Goal: Task Accomplishment & Management: Manage account settings

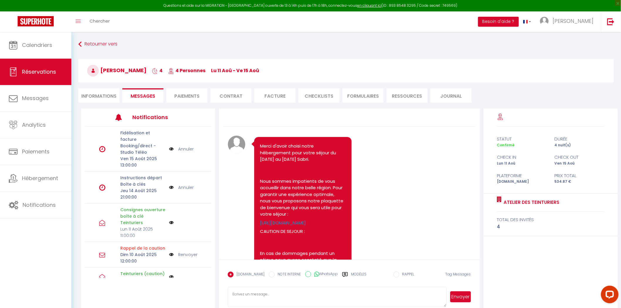
scroll to position [945, 0]
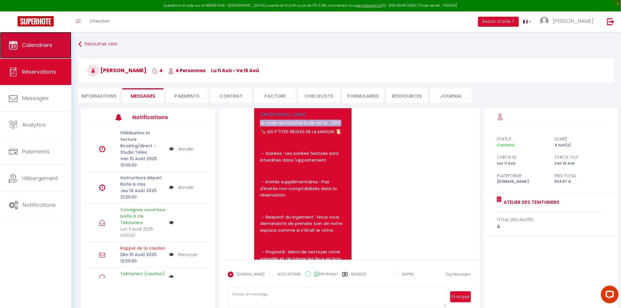
click at [48, 49] on link "Calendriers" at bounding box center [35, 45] width 71 height 26
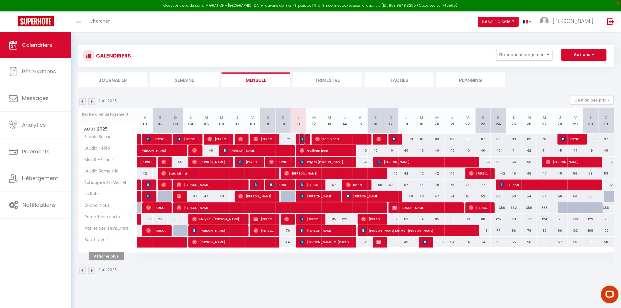
click at [300, 138] on img at bounding box center [301, 139] width 5 height 5
select select "OK"
select select "1"
select select "0"
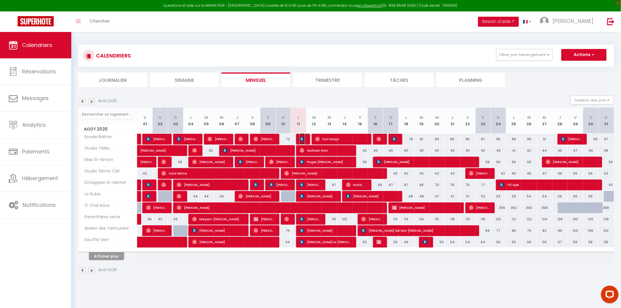
select select "1"
select select
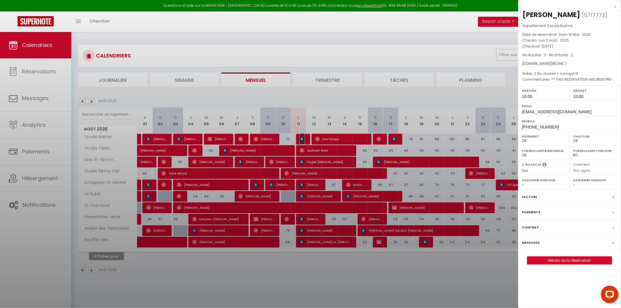
select select "40045"
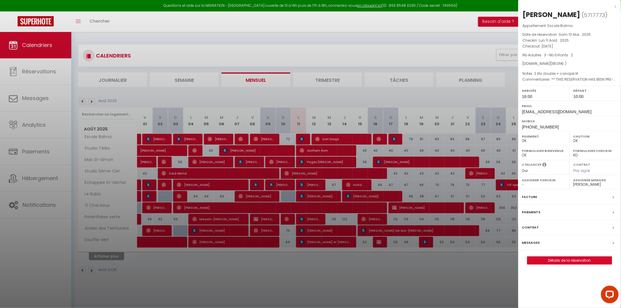
click at [530, 246] on label "Messages" at bounding box center [531, 243] width 18 height 6
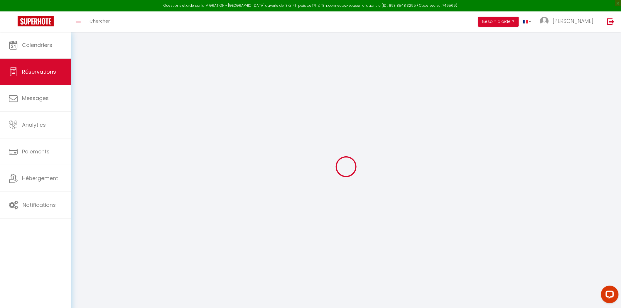
select select
checkbox input "false"
select index
select select
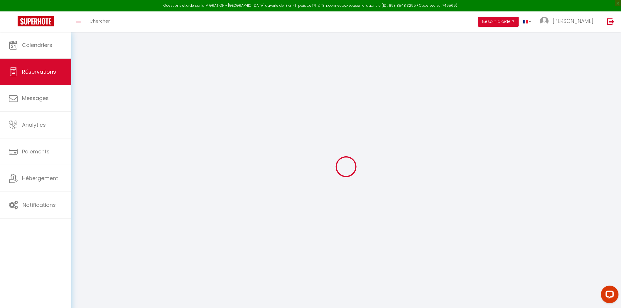
select select
checkbox input "false"
type \?0 "** THIS RESERVATION HAS BEEN PRE-PAID ** Reservation has a cancellation grace p…"
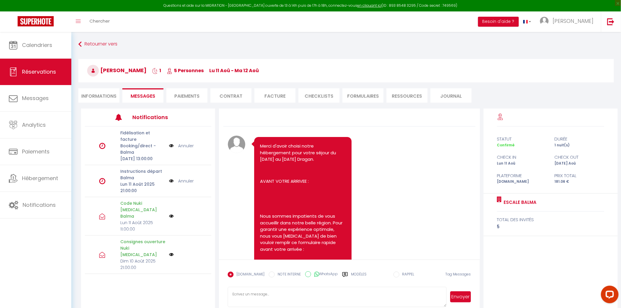
scroll to position [2825, 0]
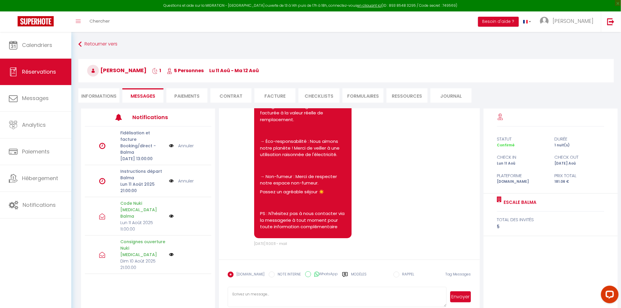
click at [178, 96] on li "Paiements" at bounding box center [186, 95] width 41 height 14
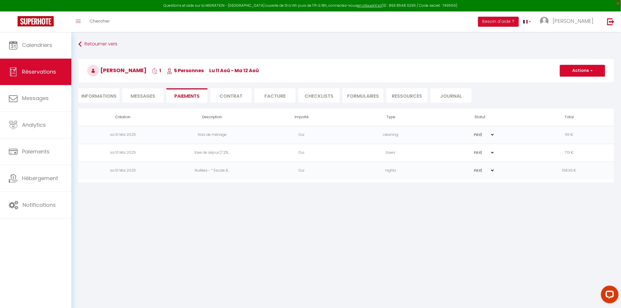
click at [138, 92] on li "Messages" at bounding box center [142, 95] width 41 height 14
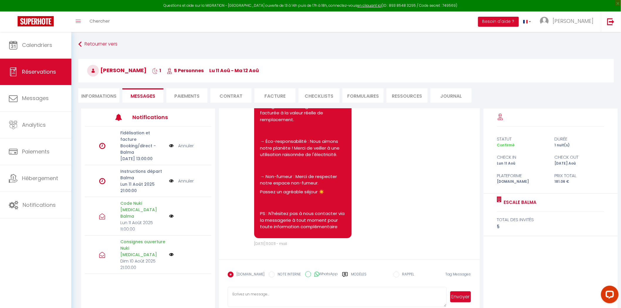
click at [85, 88] on li "Informations" at bounding box center [98, 95] width 41 height 14
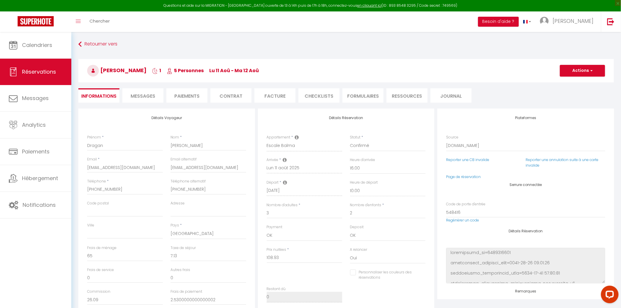
select index
checkbox input "false"
select index
checkbox input "false"
select index
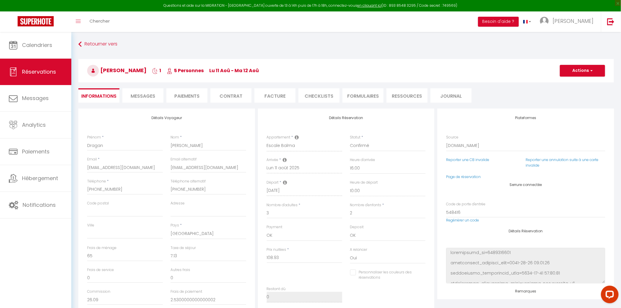
checkbox input "false"
select index
checkbox input "false"
select index
checkbox input "false"
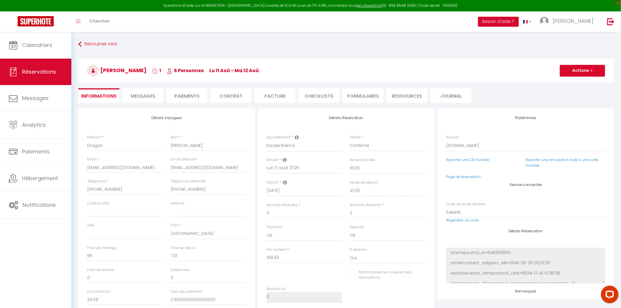
select index
checkbox input "false"
select index
checkbox input "false"
select index
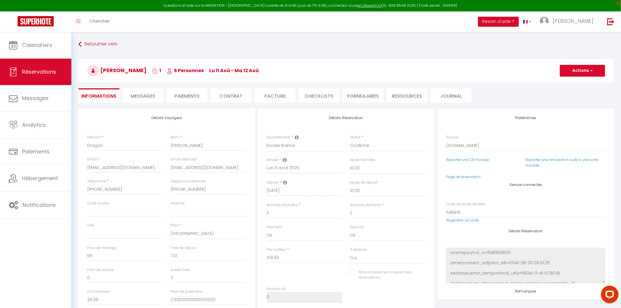
checkbox input "false"
select index
checkbox input "false"
select index
checkbox input "false"
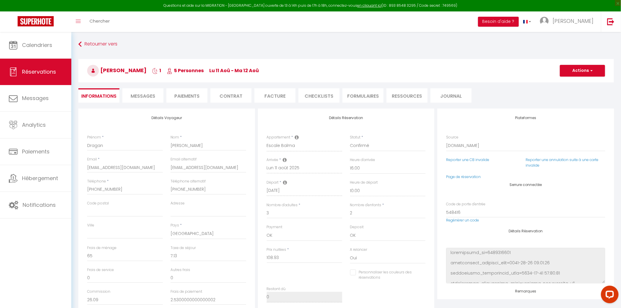
select index
checkbox input "false"
select index
checkbox input "false"
select index
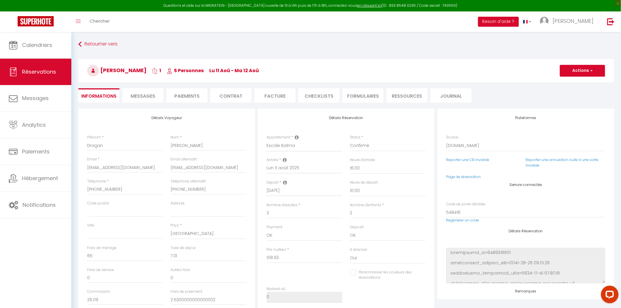
checkbox input "false"
select index
checkbox input "false"
select index
checkbox input "false"
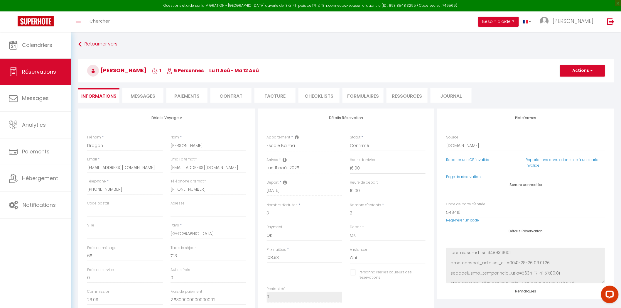
select index
checkbox input "false"
select index
checkbox input "false"
select index
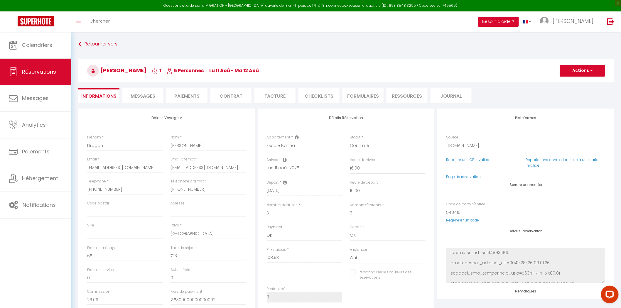
checkbox input "false"
select index
checkbox input "false"
select index
checkbox input "false"
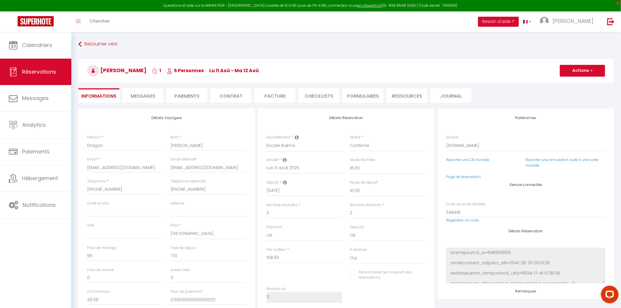
select index
checkbox input "false"
select index
checkbox input "false"
select index
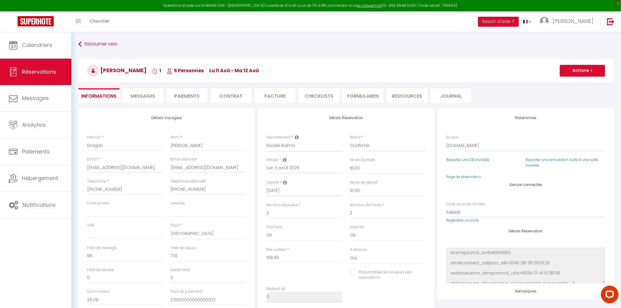
checkbox input "false"
select index
checkbox input "false"
select index
checkbox input "false"
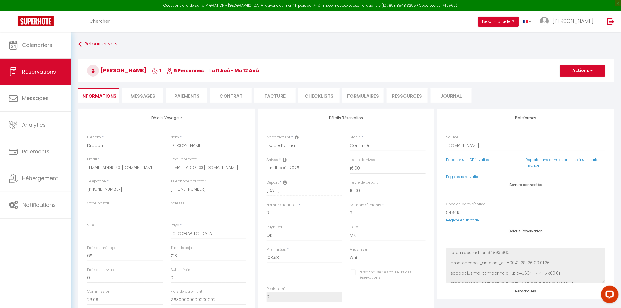
select index
checkbox input "false"
select index
checkbox input "false"
select index
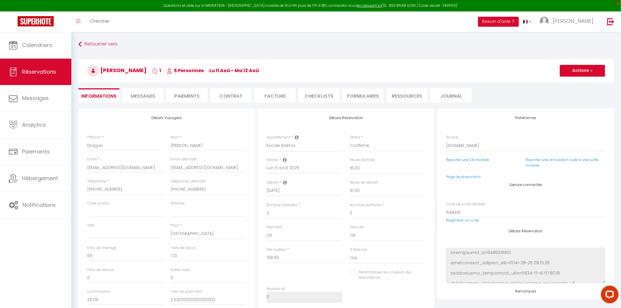
checkbox input "false"
select index
checkbox input "false"
select index
checkbox input "false"
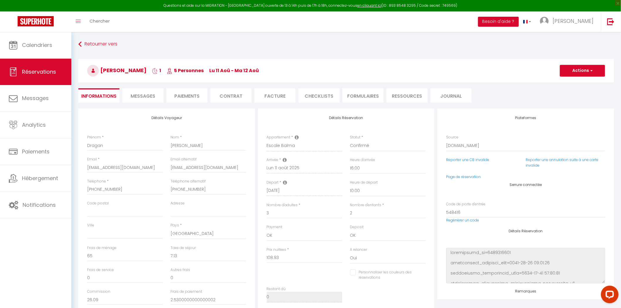
select index
checkbox input "false"
select index
checkbox input "false"
select index
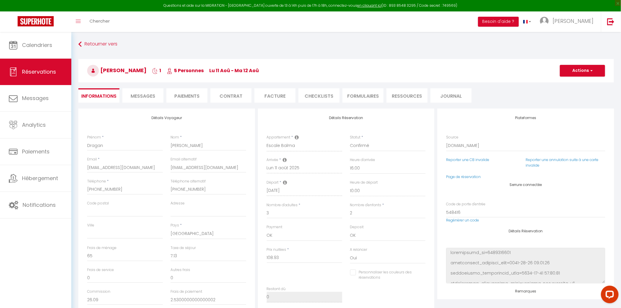
checkbox input "false"
select index
checkbox input "false"
select index
checkbox input "false"
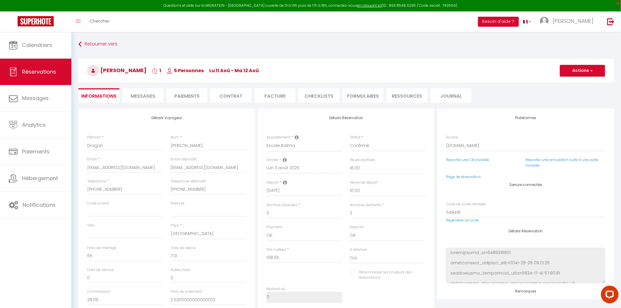
select index
checkbox input "false"
select index
checkbox input "false"
select index
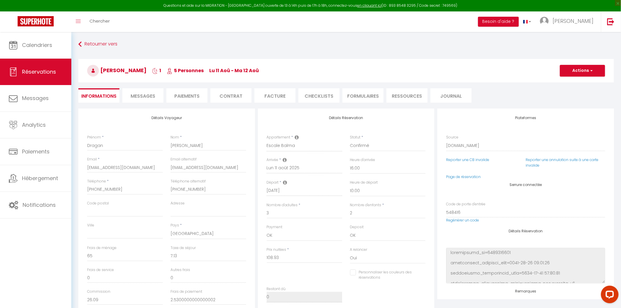
checkbox input "false"
select index
checkbox input "false"
select index
checkbox input "false"
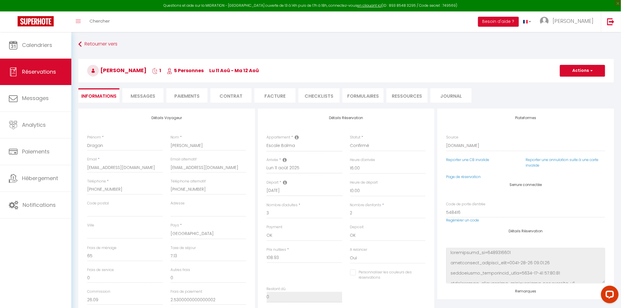
select index
checkbox input "false"
select index
checkbox input "false"
select index
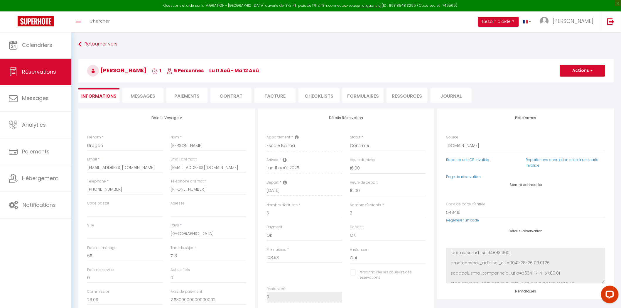
checkbox input "false"
select index
checkbox input "false"
select index
checkbox input "false"
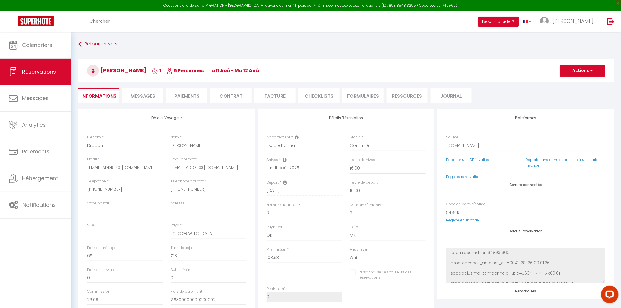
select index
checkbox input "false"
select index
checkbox input "false"
select index
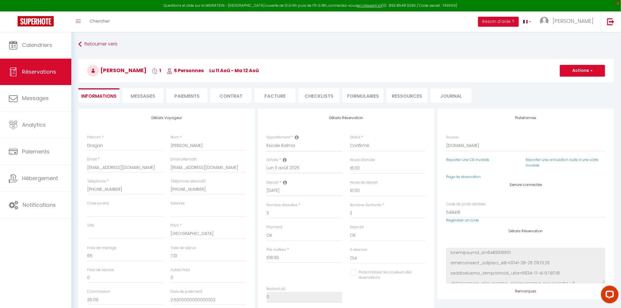
checkbox input "false"
select index
checkbox input "false"
select index
checkbox input "false"
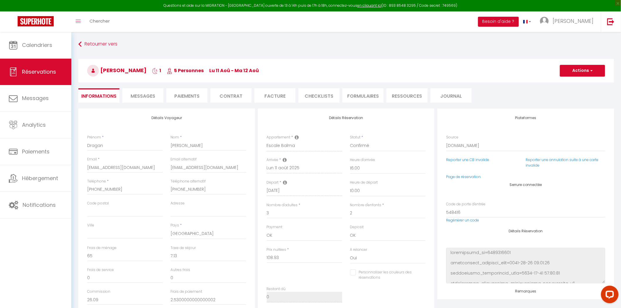
select index
checkbox input "false"
select index
checkbox input "false"
select index
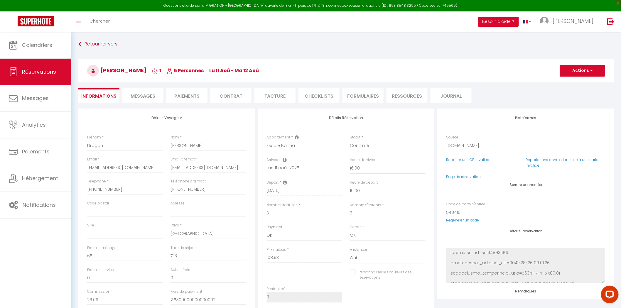
checkbox input "false"
select index
checkbox input "false"
select index
checkbox input "false"
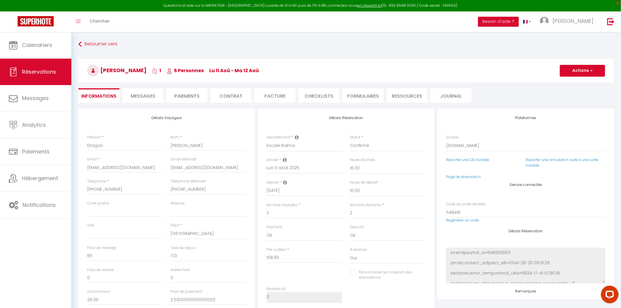
select index
checkbox input "false"
select index
checkbox input "false"
select index
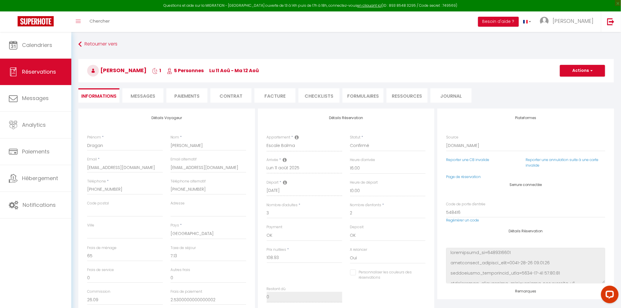
checkbox input "false"
select index
checkbox input "false"
select index
checkbox input "false"
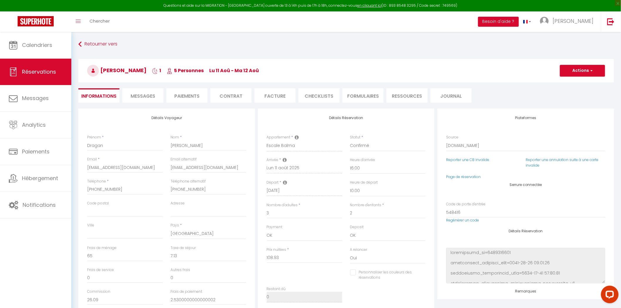
select index
checkbox input "false"
select index
checkbox input "false"
select index
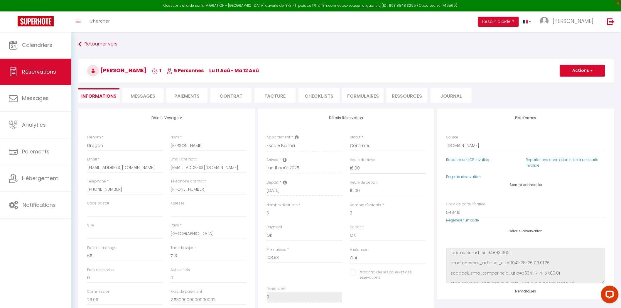
checkbox input "false"
select index
checkbox input "false"
select index
checkbox input "false"
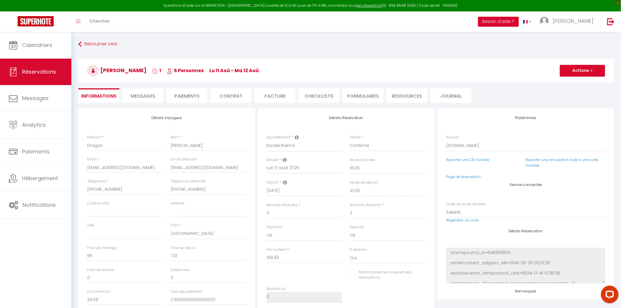
select index
checkbox input "false"
select index
checkbox input "false"
select index
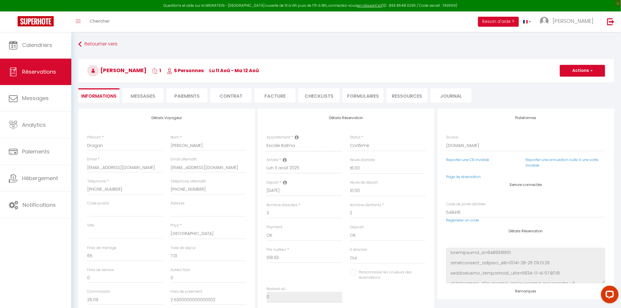
checkbox input "false"
select index
checkbox input "false"
select index
checkbox input "false"
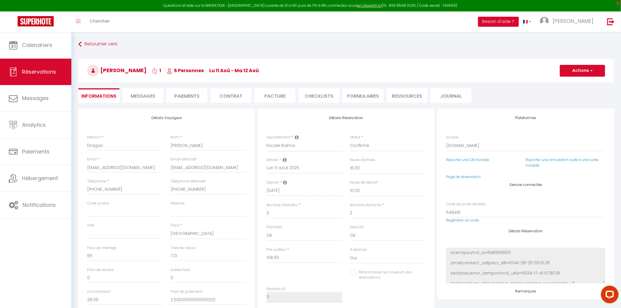
select index
checkbox input "false"
select index
checkbox input "false"
select index
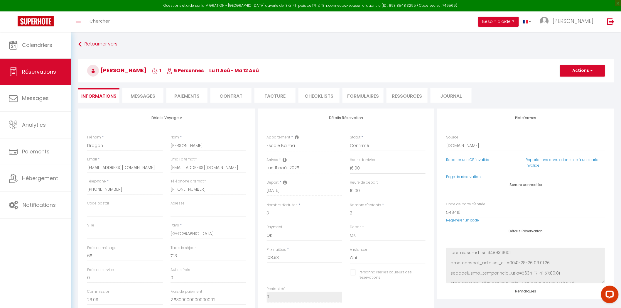
checkbox input "false"
select index
checkbox input "false"
select index
checkbox input "false"
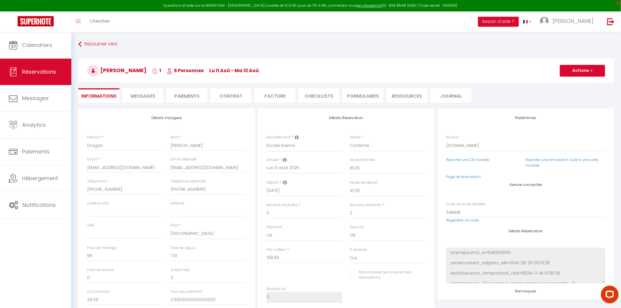
select index
checkbox input "false"
select index
checkbox input "false"
select index
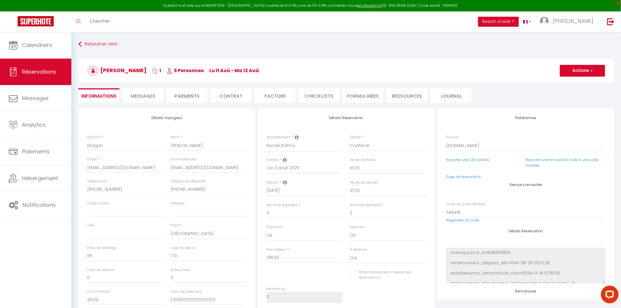
checkbox input "false"
select index
checkbox input "false"
select index
checkbox input "false"
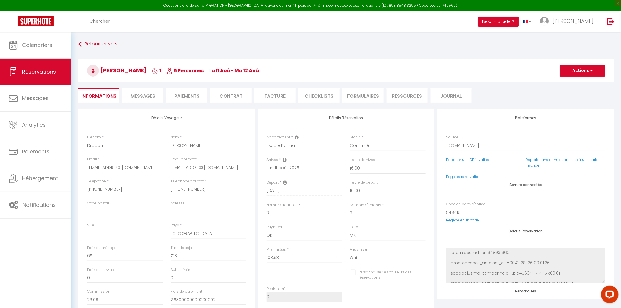
select index
checkbox input "false"
select index
checkbox input "false"
select index
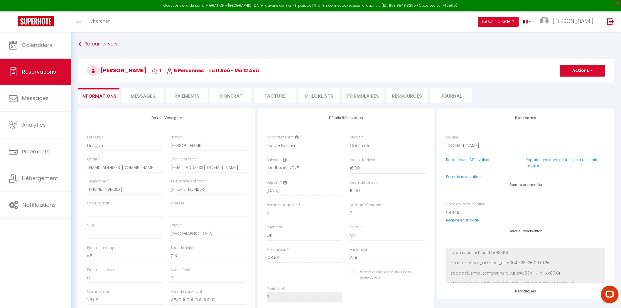
checkbox input "false"
select index
checkbox input "false"
select index
checkbox input "false"
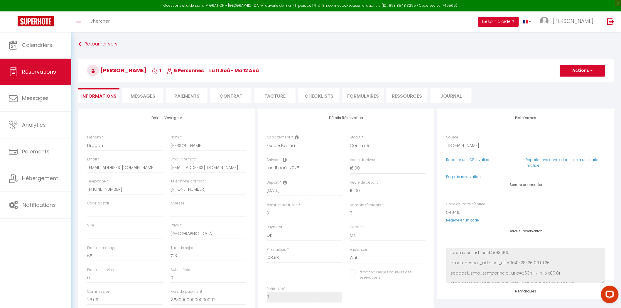
select index
checkbox input "false"
select index
checkbox input "false"
select index
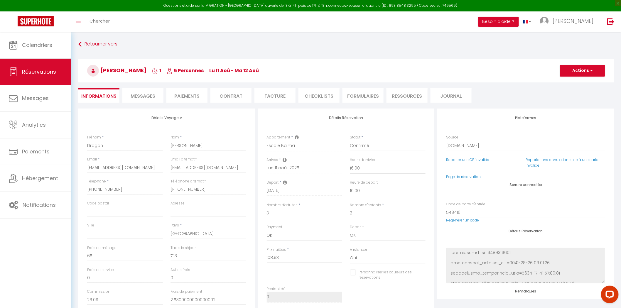
checkbox input "false"
select index
checkbox input "false"
select index
checkbox input "false"
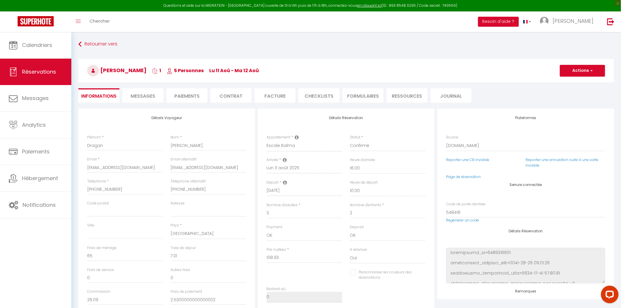
select index
checkbox input "false"
select index
checkbox input "false"
select index
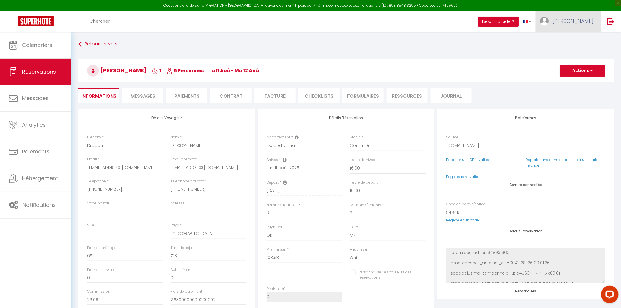
click at [572, 30] on link "[PERSON_NAME]" at bounding box center [567, 21] width 65 height 21
click at [567, 42] on link "Paramètres" at bounding box center [576, 41] width 43 height 10
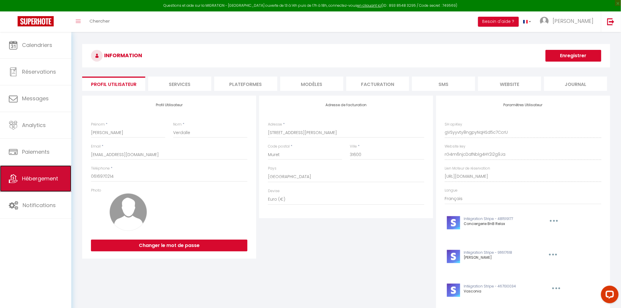
click at [50, 175] on span "Hébergement" at bounding box center [40, 178] width 36 height 7
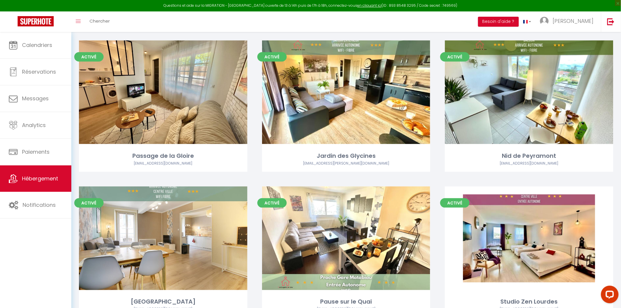
scroll to position [326, 0]
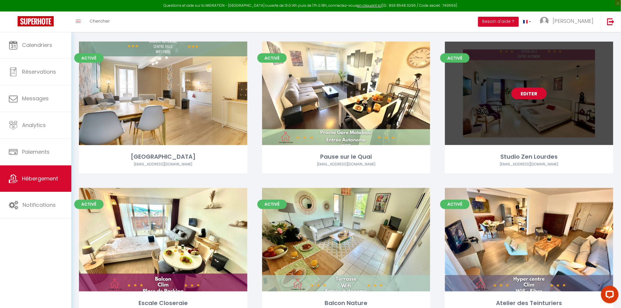
click at [524, 91] on link "Editer" at bounding box center [528, 94] width 35 height 12
click at [523, 97] on link "Editer" at bounding box center [528, 94] width 35 height 12
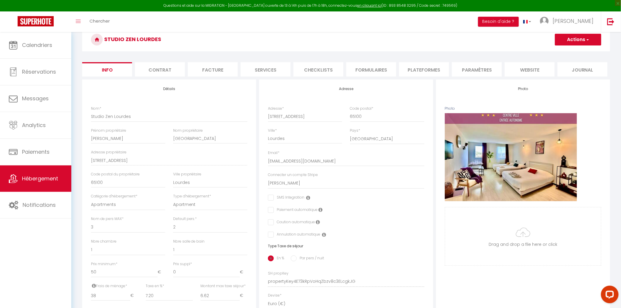
scroll to position [13, 0]
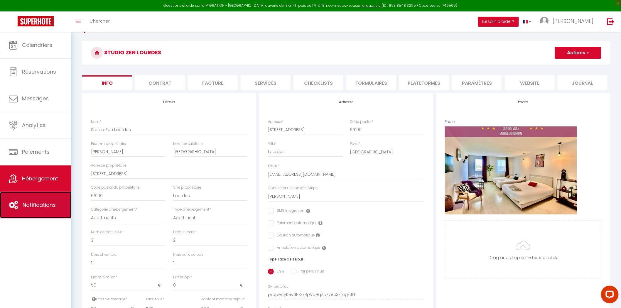
click at [50, 205] on span "Notifications" at bounding box center [39, 204] width 33 height 7
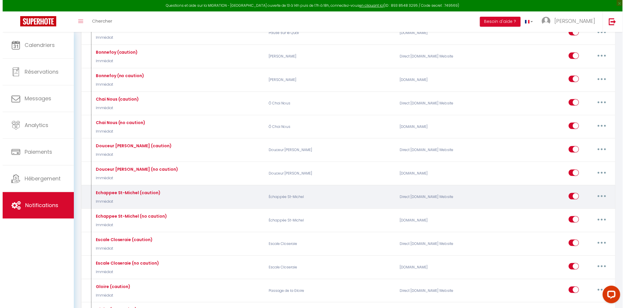
scroll to position [1643, 0]
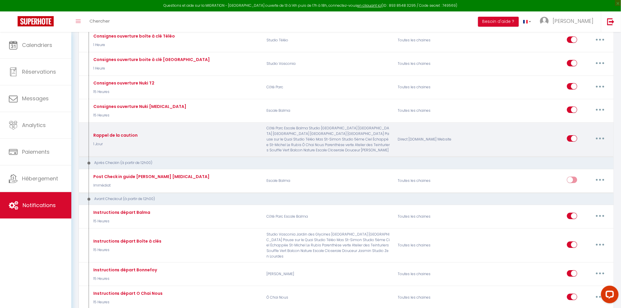
click at [597, 143] on button "button" at bounding box center [599, 138] width 16 height 9
click at [574, 157] on link "Editer" at bounding box center [584, 152] width 43 height 10
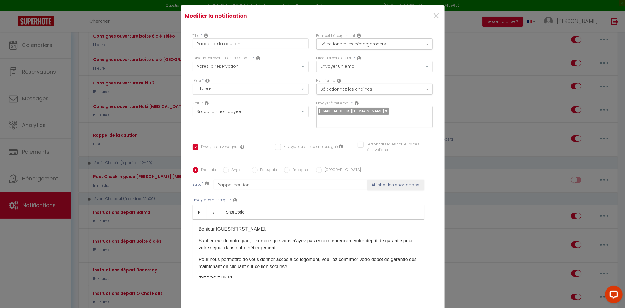
click at [364, 41] on div "Pour cet hébergement Sélectionner les hébergements Tous les apparts [PERSON_NAM…" at bounding box center [375, 41] width 116 height 17
click at [365, 47] on button "Sélectionner les hébergements" at bounding box center [375, 43] width 116 height 11
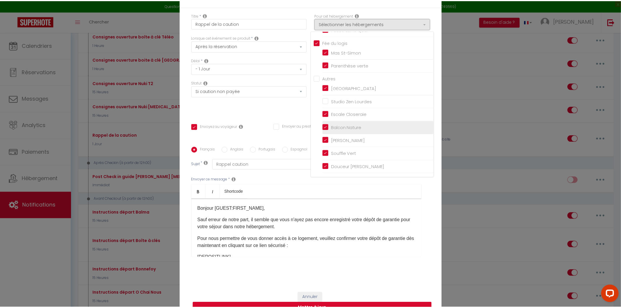
scroll to position [37, 0]
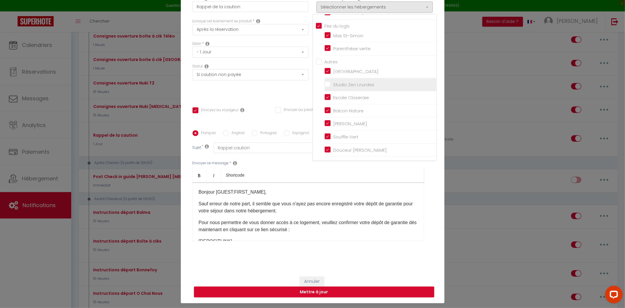
click at [337, 88] on input "Studio Zen Lourdes" at bounding box center [381, 85] width 112 height 6
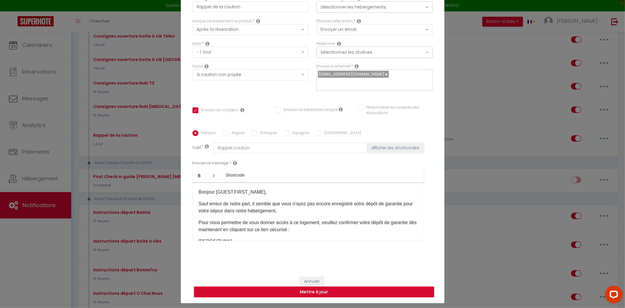
click at [314, 289] on button "Mettre à jour" at bounding box center [314, 292] width 240 height 11
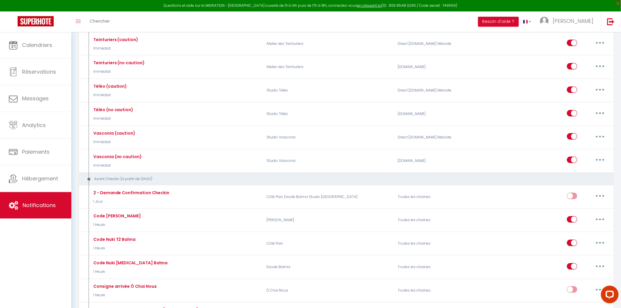
scroll to position [986, 0]
